Goal: Communication & Community: Answer question/provide support

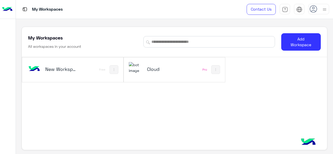
click at [164, 76] on div "Cloud" at bounding box center [156, 69] width 55 height 15
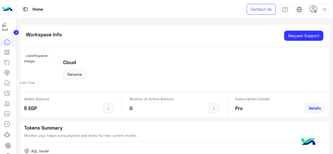
click at [8, 83] on icon at bounding box center [8, 84] width 3 height 3
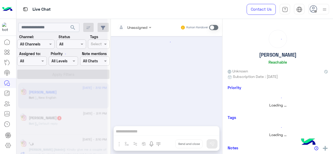
scroll to position [362, 0]
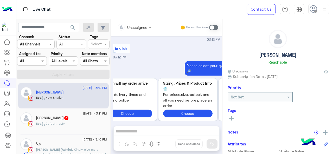
click at [33, 64] on div "Assigned on All" at bounding box center [31, 61] width 29 height 9
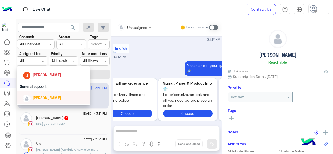
scroll to position [80, 0]
click at [39, 90] on div "General support" at bounding box center [53, 87] width 73 height 10
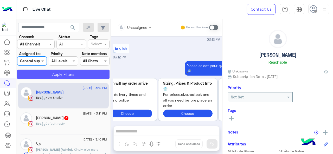
click at [51, 76] on button "Apply Filters" at bounding box center [63, 74] width 92 height 9
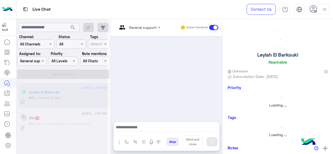
scroll to position [191, 0]
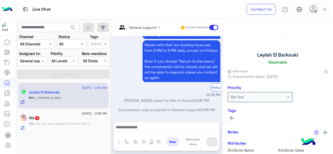
click at [42, 61] on span at bounding box center [43, 60] width 7 height 5
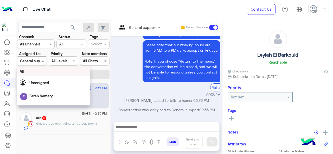
click at [326, 8] on img at bounding box center [325, 9] width 7 height 7
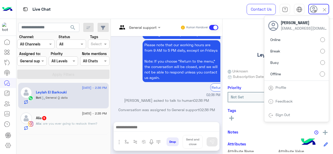
click at [284, 41] on label "Online" at bounding box center [296, 39] width 57 height 9
click at [216, 16] on div "Live Chat" at bounding box center [121, 9] width 211 height 19
click at [175, 8] on div "Live Chat" at bounding box center [121, 9] width 211 height 19
click at [43, 62] on span at bounding box center [43, 60] width 7 height 5
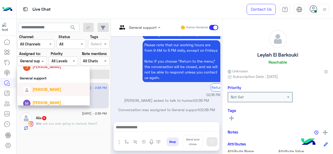
scroll to position [91, 0]
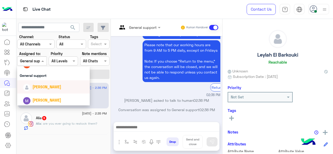
click at [42, 87] on span "[PERSON_NAME]" at bounding box center [47, 87] width 29 height 4
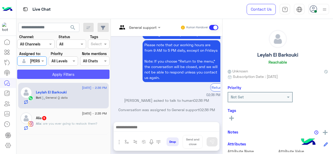
click at [62, 78] on button "Apply Filters" at bounding box center [63, 74] width 92 height 9
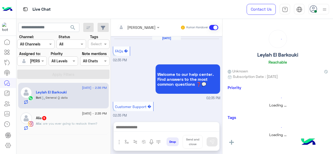
scroll to position [191, 0]
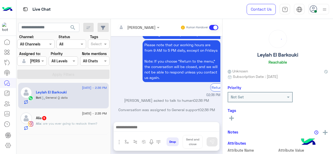
click at [82, 128] on div "Alia : are you ever going to restock them?" at bounding box center [71, 126] width 71 height 9
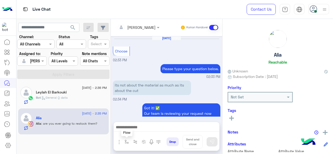
scroll to position [171, 0]
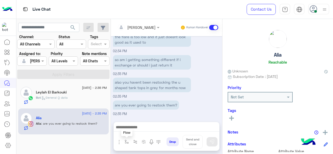
click at [127, 141] on img "button" at bounding box center [127, 142] width 4 height 4
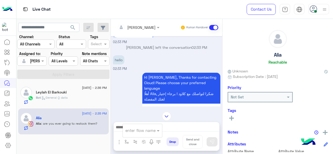
scroll to position [669, 0]
click at [71, 97] on div "Bot : General Q data" at bounding box center [71, 100] width 71 height 9
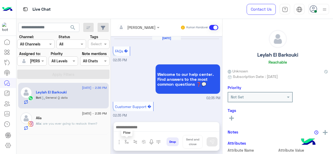
scroll to position [191, 0]
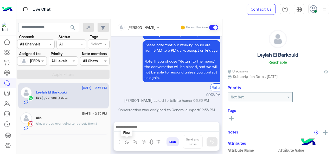
drag, startPoint x: 125, startPoint y: 142, endPoint x: 127, endPoint y: 139, distance: 2.7
click at [126, 142] on img "button" at bounding box center [127, 142] width 4 height 4
click at [142, 133] on input "text" at bounding box center [136, 131] width 21 height 6
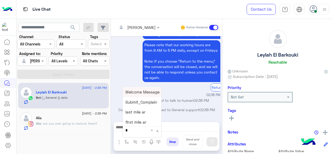
type input "*"
click at [145, 94] on span "M Greeting" at bounding box center [136, 92] width 20 height 5
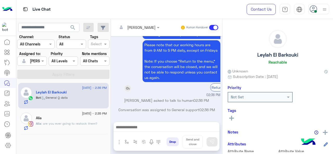
type textarea "**********"
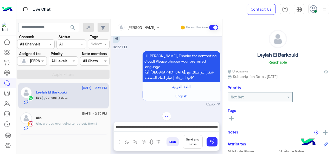
scroll to position [0, 0]
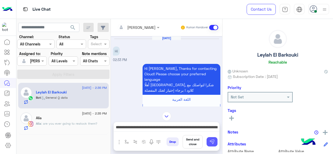
click at [214, 142] on img at bounding box center [212, 142] width 5 height 5
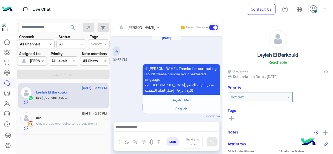
scroll to position [310, 0]
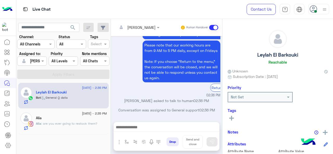
click at [68, 122] on span ": are you ever going to restock them?" at bounding box center [69, 124] width 56 height 4
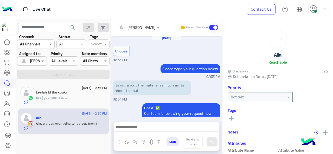
scroll to position [171, 0]
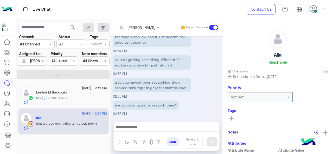
click at [68, 100] on div "Bot : General Q data" at bounding box center [71, 100] width 71 height 9
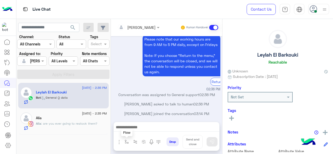
scroll to position [228, 0]
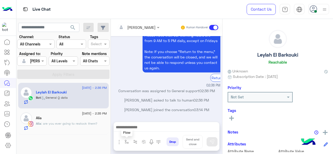
click at [126, 143] on img "button" at bounding box center [127, 142] width 4 height 4
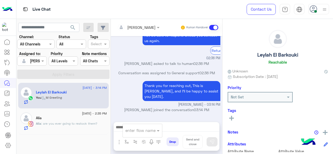
click at [85, 117] on div "Alia" at bounding box center [71, 118] width 71 height 5
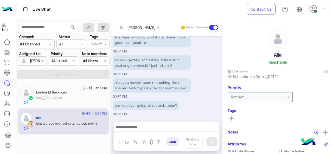
scroll to position [171, 0]
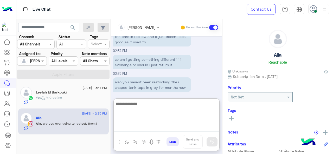
click at [141, 127] on textarea at bounding box center [167, 116] width 106 height 31
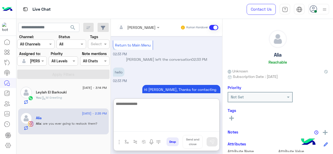
scroll to position [718, 0]
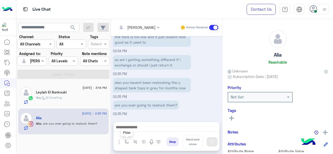
drag, startPoint x: 128, startPoint y: 140, endPoint x: 141, endPoint y: 133, distance: 14.3
click at [128, 139] on button "button" at bounding box center [127, 142] width 9 height 9
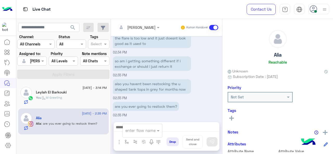
click at [150, 130] on div at bounding box center [142, 130] width 39 height 6
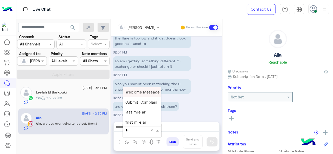
type input "*"
click at [137, 94] on span "M Greeting" at bounding box center [136, 92] width 20 height 5
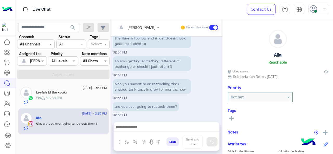
type textarea "**********"
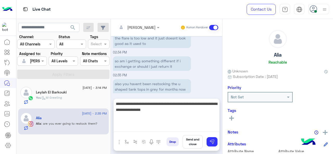
click at [155, 127] on textarea "**********" at bounding box center [167, 116] width 106 height 31
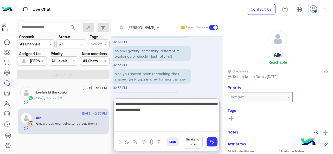
click at [155, 127] on textarea "**********" at bounding box center [167, 116] width 106 height 31
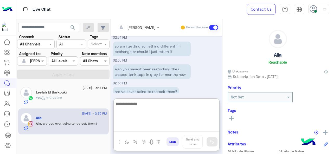
scroll to position [715, 0]
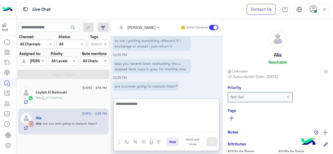
click at [138, 104] on textarea at bounding box center [167, 116] width 106 height 31
type textarea "*"
type textarea "**********"
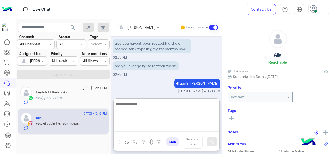
scroll to position [735, 0]
click at [140, 109] on textarea at bounding box center [167, 116] width 106 height 31
type textarea "*"
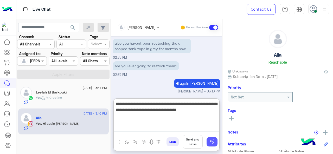
type textarea "**********"
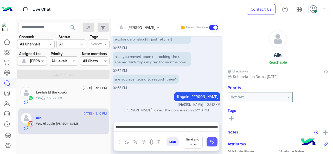
click at [211, 144] on img at bounding box center [212, 142] width 5 height 5
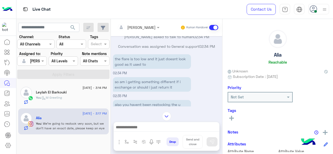
scroll to position [674, 0]
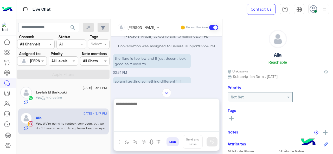
click at [134, 127] on textarea at bounding box center [167, 116] width 106 height 31
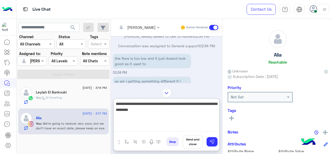
click at [135, 111] on textarea "**********" at bounding box center [167, 116] width 106 height 31
click at [164, 113] on textarea "**********" at bounding box center [167, 116] width 106 height 31
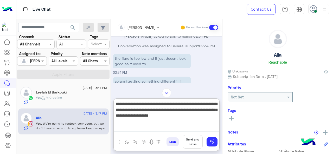
type textarea "**********"
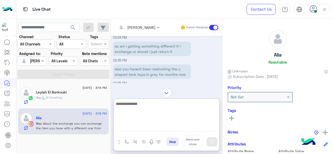
scroll to position [804, 0]
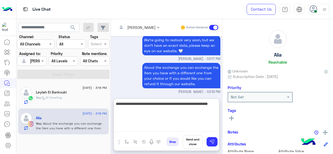
click at [167, 105] on textarea "**********" at bounding box center [167, 116] width 106 height 31
click at [150, 113] on textarea "**********" at bounding box center [167, 116] width 106 height 31
type textarea "**********"
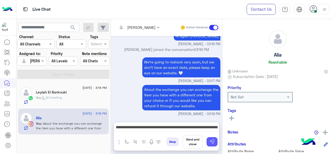
click at [216, 143] on button at bounding box center [212, 141] width 11 height 9
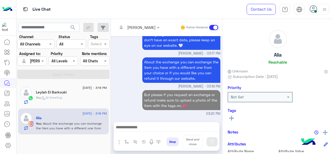
scroll to position [808, 0]
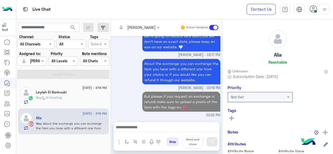
click at [79, 92] on div "Leylah El Barkouki" at bounding box center [71, 92] width 71 height 5
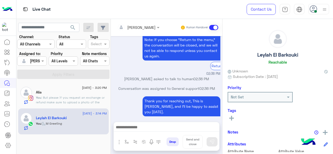
scroll to position [173, 0]
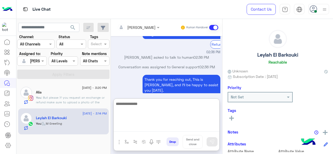
click at [137, 127] on textarea at bounding box center [167, 116] width 106 height 31
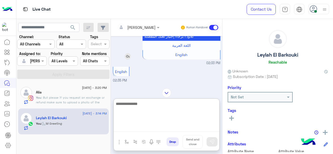
scroll to position [0, 0]
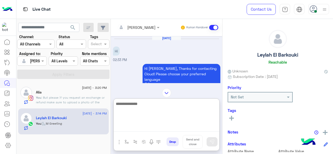
click at [135, 105] on textarea at bounding box center [167, 116] width 106 height 31
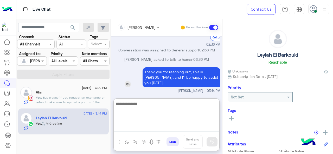
scroll to position [371, 0]
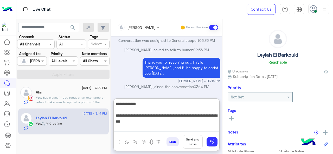
click at [126, 117] on textarea "**********" at bounding box center [167, 116] width 106 height 31
click at [152, 120] on textarea "**********" at bounding box center [167, 116] width 106 height 31
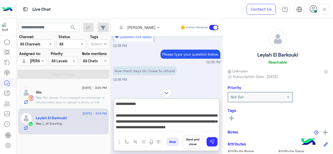
scroll to position [4, 0]
click at [199, 125] on textarea "**********" at bounding box center [167, 116] width 106 height 31
drag, startPoint x: 196, startPoint y: 124, endPoint x: 133, endPoint y: 127, distance: 62.8
click at [133, 127] on textarea "**********" at bounding box center [167, 116] width 106 height 31
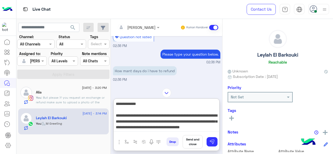
click at [182, 124] on textarea "**********" at bounding box center [167, 116] width 106 height 31
paste textarea "**********"
click at [179, 127] on textarea "**********" at bounding box center [167, 116] width 106 height 31
click at [130, 129] on textarea "**********" at bounding box center [167, 116] width 106 height 31
click at [184, 130] on textarea "**********" at bounding box center [167, 116] width 106 height 31
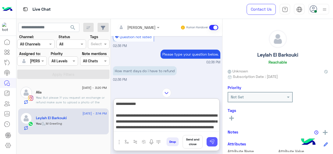
type textarea "**********"
click at [210, 142] on img at bounding box center [212, 142] width 5 height 5
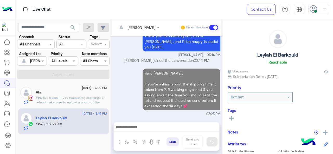
scroll to position [0, 0]
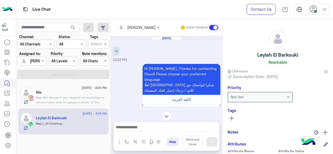
click at [86, 96] on span ": But please if you request an exchange or refund make sure to upload a photo o…" at bounding box center [70, 102] width 69 height 13
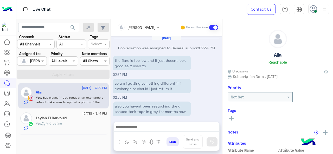
scroll to position [137, 0]
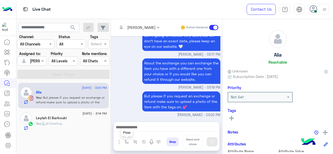
click at [127, 142] on img "button" at bounding box center [127, 142] width 4 height 4
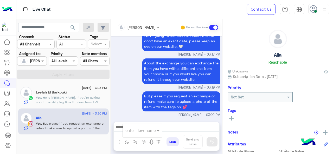
click at [149, 132] on div at bounding box center [142, 130] width 39 height 6
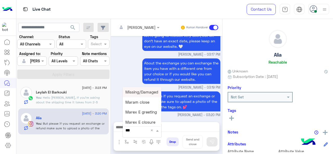
type input "****"
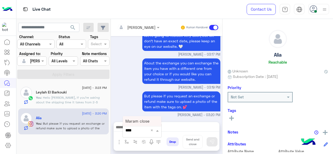
click at [145, 122] on span "Maram close" at bounding box center [138, 121] width 24 height 5
type textarea "**********"
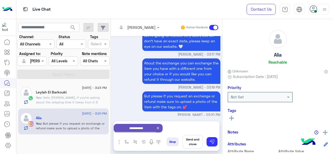
click at [191, 146] on button "Send and close" at bounding box center [193, 142] width 20 height 14
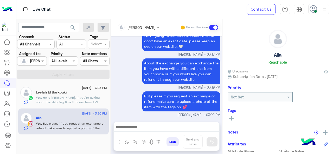
scroll to position [142, 0]
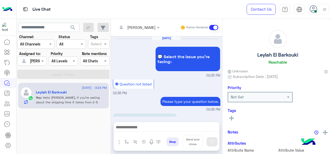
scroll to position [205, 0]
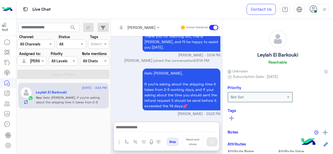
click at [160, 127] on textarea at bounding box center [167, 128] width 106 height 8
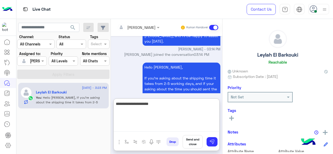
type textarea "**********"
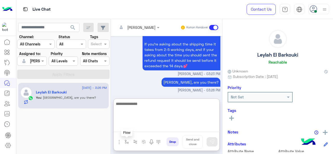
click at [124, 142] on button "button" at bounding box center [127, 142] width 9 height 9
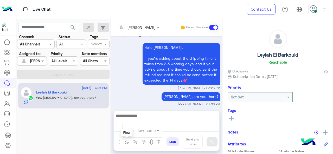
scroll to position [221, 0]
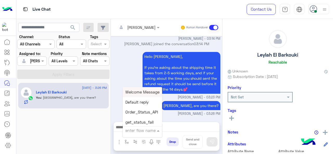
click at [146, 131] on div at bounding box center [142, 130] width 39 height 6
type input "****"
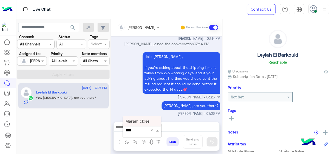
click at [143, 124] on div "Maram close" at bounding box center [142, 121] width 39 height 10
type textarea "**********"
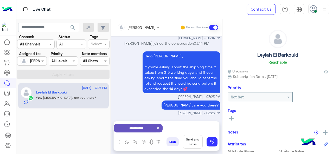
scroll to position [259, 0]
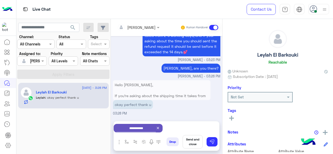
click at [158, 127] on icon at bounding box center [158, 128] width 4 height 4
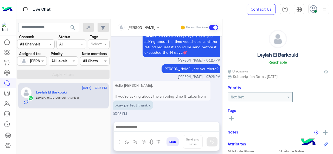
click at [160, 127] on textarea at bounding box center [167, 128] width 106 height 8
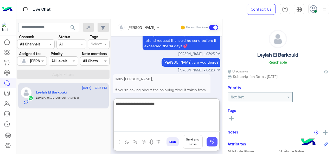
type textarea "**********"
click at [212, 145] on button at bounding box center [212, 141] width 11 height 9
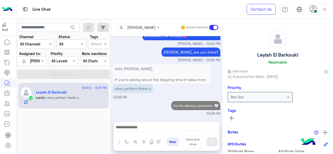
click at [149, 128] on textarea at bounding box center [167, 128] width 106 height 8
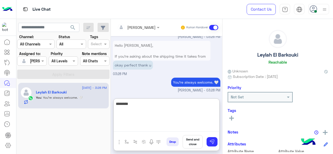
scroll to position [298, 0]
type textarea "**********"
click at [194, 145] on button "Send and close" at bounding box center [193, 142] width 20 height 14
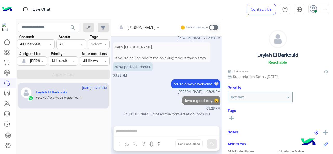
scroll to position [286, 0]
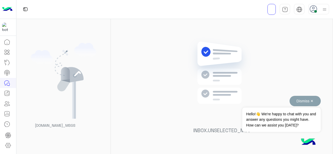
click at [309, 102] on button "Dismiss ✕" at bounding box center [305, 101] width 31 height 10
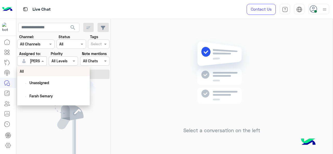
click at [32, 62] on div at bounding box center [31, 61] width 29 height 6
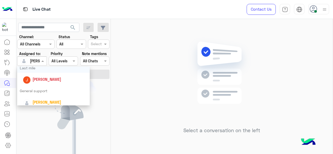
scroll to position [78, 0]
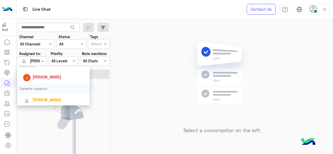
click at [41, 92] on div "General support" at bounding box center [53, 89] width 73 height 10
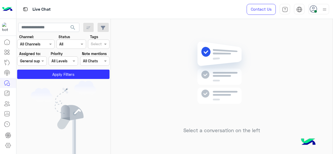
click at [54, 80] on app-inbox-users-filters "search Channel: Channel All Channels Status Channel All Tags Select Assigned to…" at bounding box center [63, 50] width 95 height 62
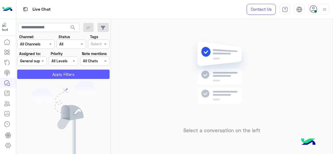
click at [56, 76] on button "Apply Filters" at bounding box center [63, 74] width 92 height 9
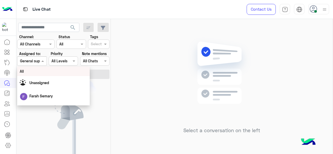
click at [35, 62] on div at bounding box center [31, 61] width 29 height 6
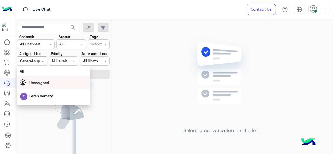
click at [34, 82] on span "Unassigned" at bounding box center [39, 83] width 20 height 4
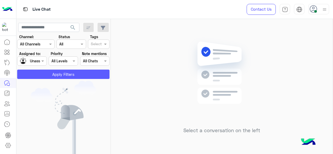
click at [46, 71] on button "Apply Filters" at bounding box center [63, 74] width 92 height 9
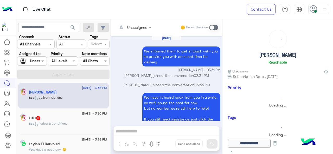
scroll to position [289, 0]
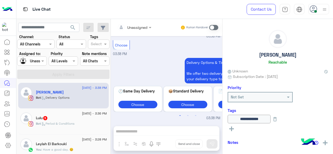
click at [124, 144] on div "Unassigned Human Handover Sep 3, 2025 We informed them to get in touch with you…" at bounding box center [166, 87] width 111 height 137
click at [37, 62] on div at bounding box center [31, 61] width 29 height 6
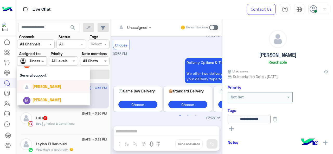
scroll to position [91, 0]
click at [43, 91] on div "[PERSON_NAME]" at bounding box center [55, 87] width 65 height 9
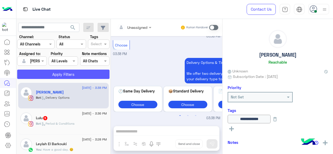
click at [50, 77] on button "Apply Filters" at bounding box center [63, 74] width 92 height 9
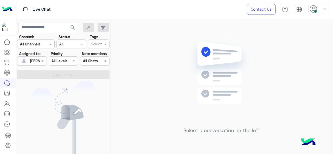
click at [36, 58] on div at bounding box center [31, 61] width 29 height 6
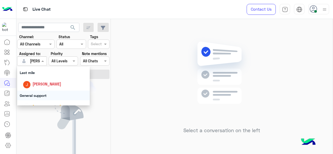
scroll to position [71, 0]
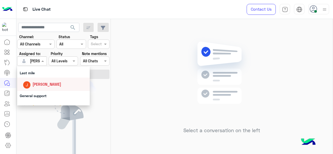
click at [49, 85] on span "[PERSON_NAME]" at bounding box center [47, 84] width 29 height 4
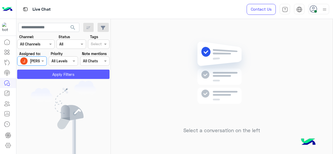
click at [53, 73] on button "Apply Filters" at bounding box center [63, 74] width 92 height 9
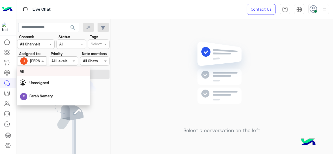
click at [42, 61] on span at bounding box center [43, 60] width 7 height 5
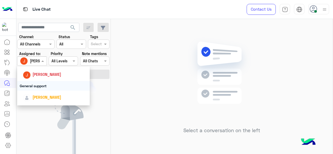
scroll to position [82, 0]
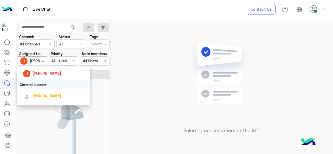
click at [36, 84] on div "General support" at bounding box center [53, 85] width 73 height 10
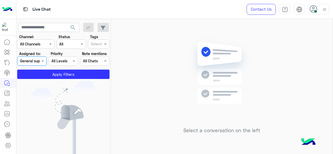
click at [37, 60] on div at bounding box center [31, 61] width 29 height 6
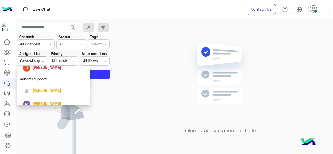
scroll to position [88, 0]
click at [46, 86] on div "[PERSON_NAME]" at bounding box center [55, 89] width 65 height 9
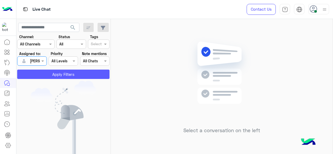
click at [70, 74] on button "Apply Filters" at bounding box center [63, 74] width 92 height 9
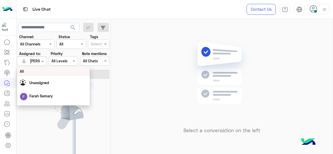
click at [41, 61] on span at bounding box center [43, 60] width 7 height 5
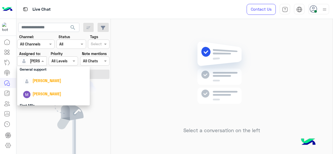
scroll to position [98, 0]
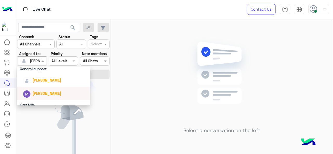
click at [41, 95] on span "[PERSON_NAME]" at bounding box center [47, 93] width 29 height 4
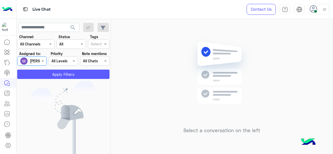
click at [54, 74] on button "Apply Filters" at bounding box center [63, 74] width 92 height 9
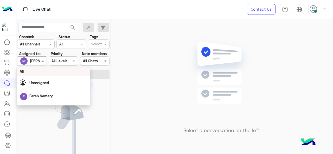
click at [41, 60] on span at bounding box center [43, 60] width 7 height 5
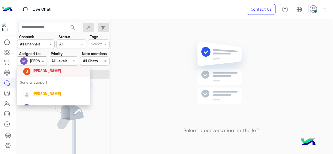
scroll to position [90, 0]
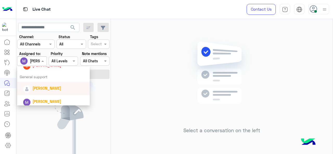
click at [44, 89] on span "[PERSON_NAME]" at bounding box center [47, 88] width 29 height 4
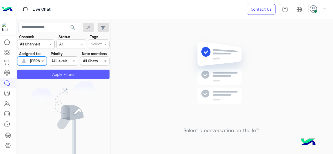
click at [57, 77] on button "Apply Filters" at bounding box center [63, 74] width 92 height 9
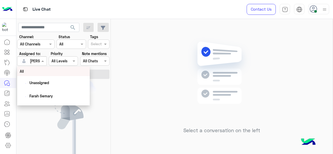
click at [42, 60] on span at bounding box center [43, 60] width 7 height 5
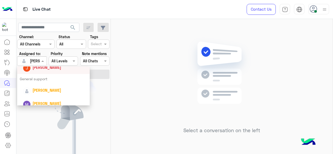
scroll to position [89, 0]
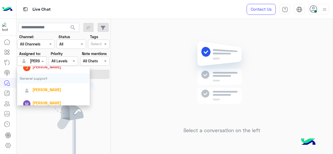
click at [43, 80] on div "General support" at bounding box center [53, 79] width 73 height 10
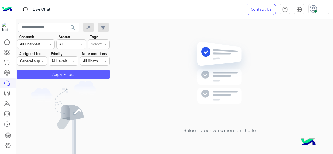
click at [45, 75] on button "Apply Filters" at bounding box center [63, 74] width 92 height 9
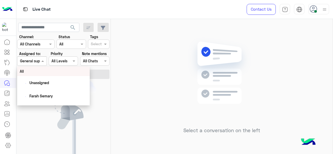
click at [29, 58] on div "Assigned on General support" at bounding box center [31, 61] width 29 height 9
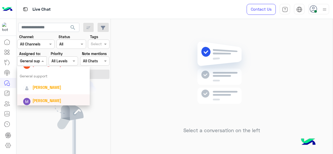
scroll to position [91, 0]
click at [37, 92] on div "[PERSON_NAME]" at bounding box center [55, 88] width 65 height 9
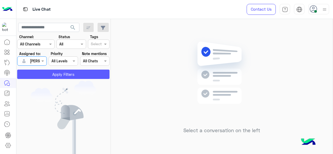
click at [36, 75] on button "Apply Filters" at bounding box center [63, 74] width 92 height 9
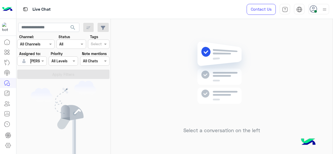
click at [324, 9] on img at bounding box center [325, 9] width 7 height 7
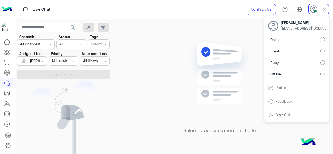
click at [286, 74] on label "Offline" at bounding box center [296, 73] width 57 height 9
click at [278, 41] on span "Online" at bounding box center [276, 39] width 10 height 5
click at [187, 65] on img at bounding box center [221, 80] width 75 height 86
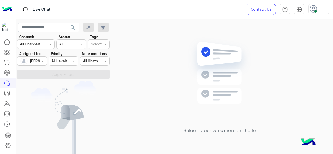
click at [202, 44] on img at bounding box center [221, 80] width 75 height 86
click at [35, 62] on div at bounding box center [31, 61] width 29 height 6
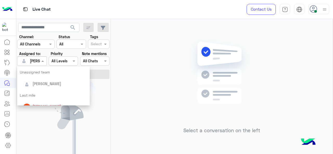
scroll to position [94, 0]
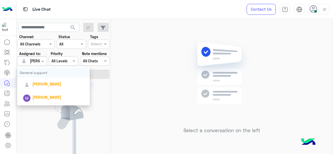
click at [40, 77] on div "General support" at bounding box center [53, 73] width 73 height 10
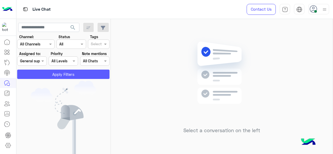
click at [50, 72] on button "Apply Filters" at bounding box center [63, 74] width 92 height 9
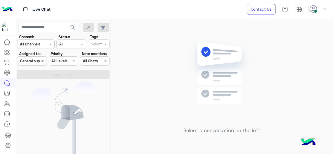
click at [40, 61] on span at bounding box center [43, 60] width 7 height 5
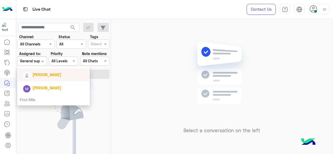
scroll to position [104, 0]
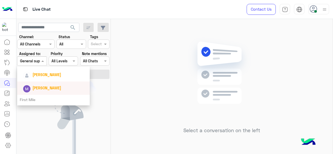
click at [42, 86] on span "[PERSON_NAME]" at bounding box center [47, 88] width 29 height 4
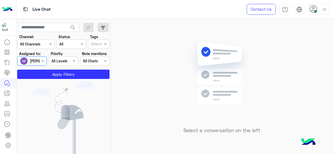
click at [42, 68] on section "Channel: Channel All Channels Status Channel All Tags Select Assigned to: Assig…" at bounding box center [63, 56] width 87 height 45
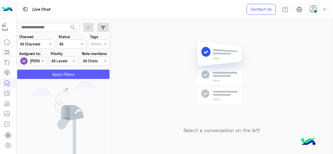
click at [43, 73] on button "Apply Filters" at bounding box center [63, 74] width 92 height 9
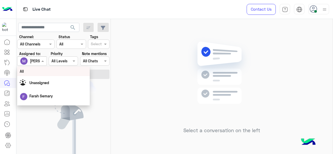
click at [42, 61] on span at bounding box center [43, 60] width 7 height 5
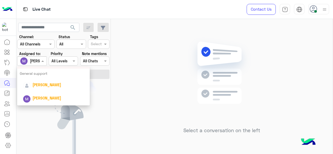
scroll to position [96, 0]
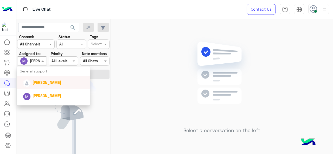
click at [41, 84] on span "[PERSON_NAME]" at bounding box center [47, 82] width 29 height 4
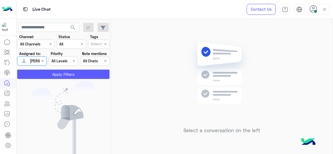
click at [42, 73] on button "Apply Filters" at bounding box center [63, 74] width 92 height 9
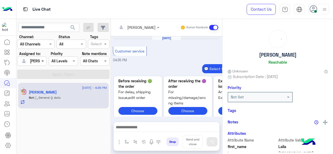
scroll to position [257, 0]
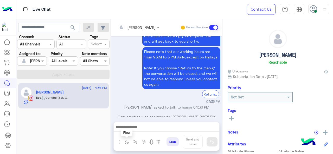
click at [123, 141] on button "button" at bounding box center [127, 142] width 9 height 9
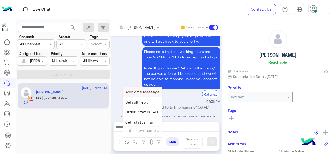
click at [141, 135] on div "enter flow name" at bounding box center [142, 130] width 39 height 9
type input "*"
click at [138, 95] on span "M Greeting" at bounding box center [136, 92] width 20 height 5
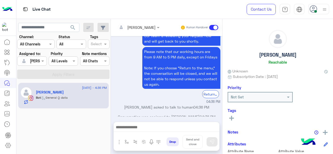
type textarea "**********"
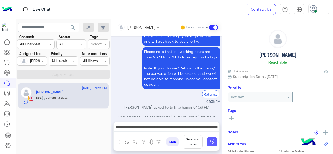
click at [214, 144] on img at bounding box center [212, 142] width 5 height 5
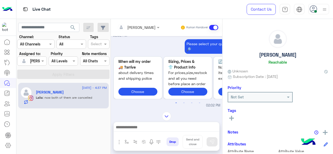
scroll to position [228, 0]
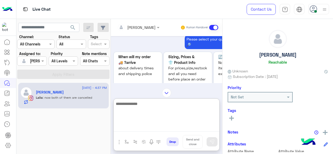
click at [139, 127] on textarea at bounding box center [167, 116] width 106 height 31
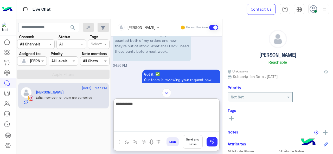
scroll to position [1239, 0]
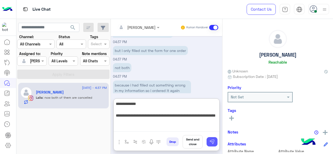
type textarea "**********"
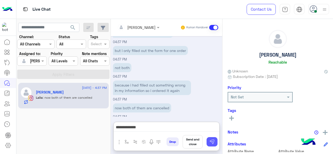
click at [214, 141] on img at bounding box center [212, 142] width 5 height 5
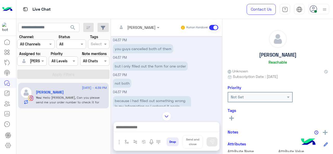
scroll to position [1312, 0]
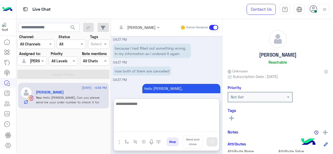
click at [154, 127] on textarea at bounding box center [167, 116] width 106 height 31
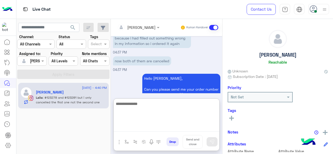
scroll to position [1359, 0]
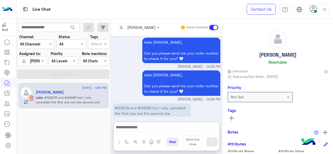
click at [147, 104] on p "#123278 and #123281 but i only cancelled the first one not the second one" at bounding box center [152, 111] width 78 height 15
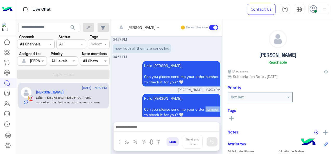
click at [147, 94] on p "Hello [PERSON_NAME], Can you please send me your order number to check it for y…" at bounding box center [181, 107] width 78 height 26
click at [147, 127] on p "#123278 and #123281 but i only cancelled the first one not the second one" at bounding box center [152, 134] width 78 height 15
copy p "123281"
click at [123, 127] on p "#123278 and #123281 but i only cancelled the first one not the second one" at bounding box center [152, 134] width 78 height 15
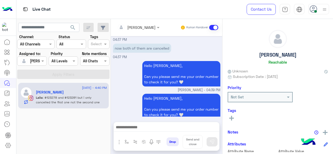
click at [123, 127] on p "#123278 and #123281 but i only cancelled the first one not the second one" at bounding box center [152, 134] width 78 height 15
copy p "123278"
click at [146, 127] on p "#123278 and #123281 but i only cancelled the first one not the second one" at bounding box center [152, 134] width 78 height 15
copy p "123281"
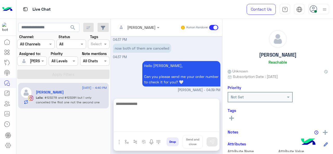
click at [144, 132] on textarea at bounding box center [167, 116] width 106 height 31
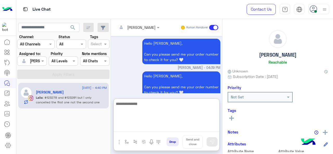
scroll to position [1359, 0]
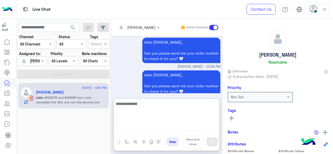
type textarea "*"
type textarea "**********"
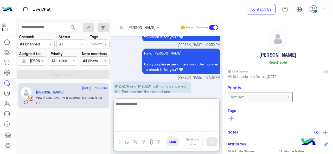
scroll to position [1381, 0]
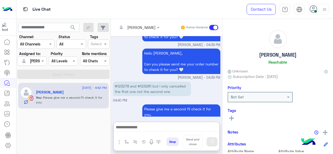
click at [136, 27] on input "text" at bounding box center [131, 27] width 28 height 5
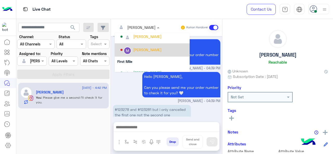
scroll to position [88, 0]
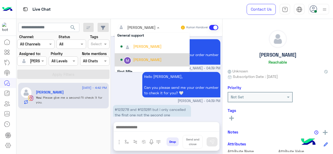
click at [138, 60] on div "[PERSON_NAME]" at bounding box center [147, 59] width 28 height 5
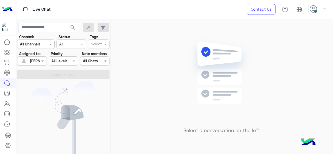
click at [326, 11] on img at bounding box center [325, 9] width 7 height 7
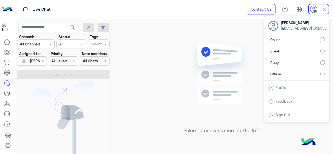
click at [293, 73] on label "Offline" at bounding box center [296, 73] width 57 height 9
